Goal: Task Accomplishment & Management: Complete application form

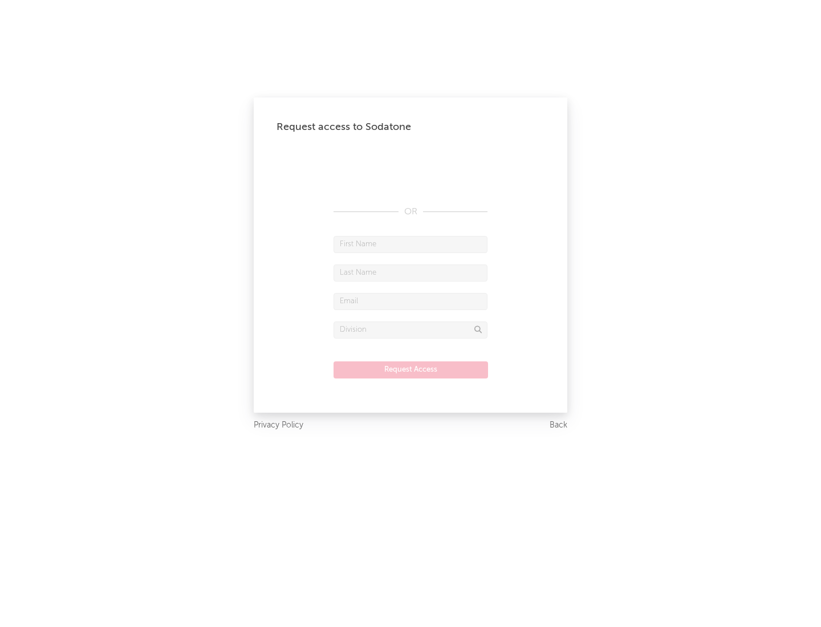
click at [411, 244] on input "text" at bounding box center [411, 244] width 154 height 17
type input "[PERSON_NAME]"
click at [411, 273] on input "text" at bounding box center [411, 273] width 154 height 17
type input "[PERSON_NAME]"
click at [411, 301] on input "text" at bounding box center [411, 301] width 154 height 17
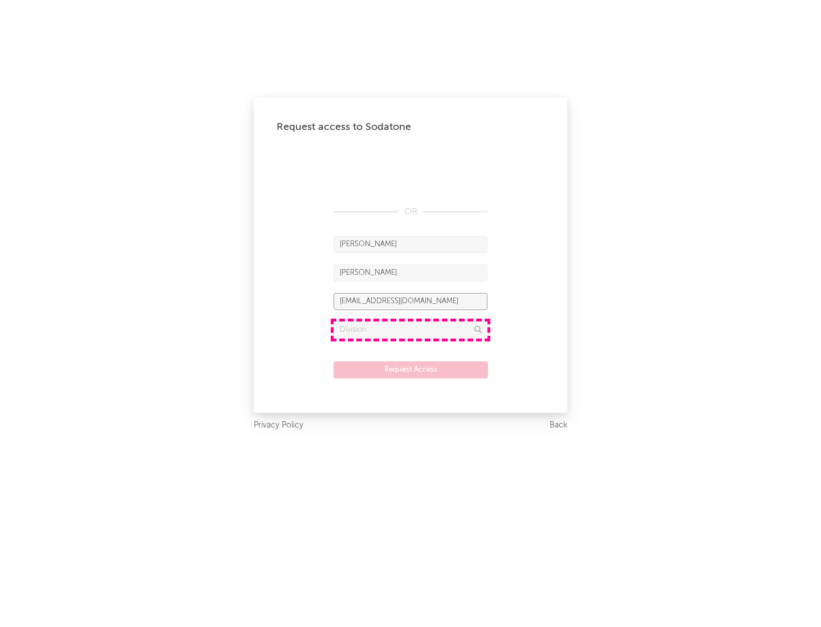
type input "[EMAIL_ADDRESS][DOMAIN_NAME]"
click at [411, 330] on input "text" at bounding box center [411, 330] width 154 height 17
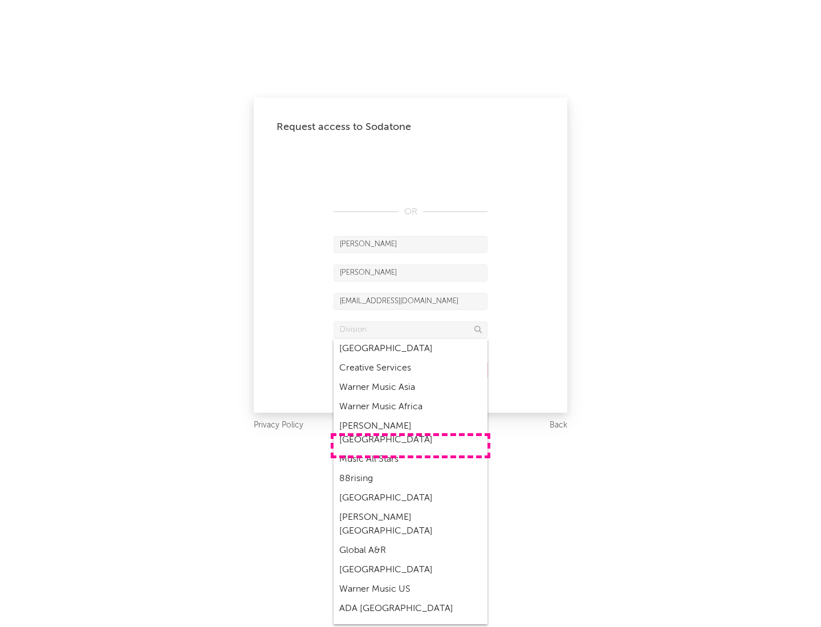
click at [411, 450] on div "Music All Stars" at bounding box center [411, 459] width 154 height 19
type input "Music All Stars"
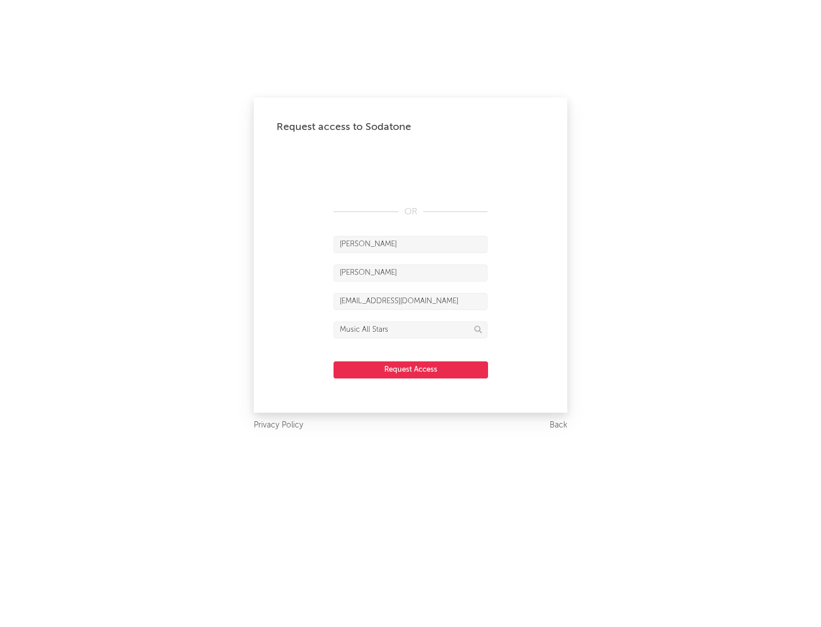
click at [411, 370] on button "Request Access" at bounding box center [411, 370] width 155 height 17
